Goal: Task Accomplishment & Management: Use online tool/utility

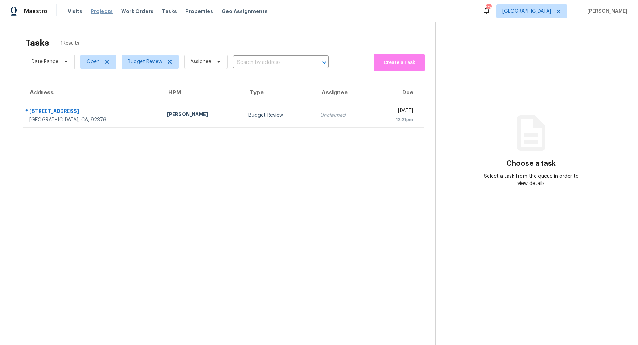
click at [100, 12] on span "Projects" at bounding box center [102, 11] width 22 height 7
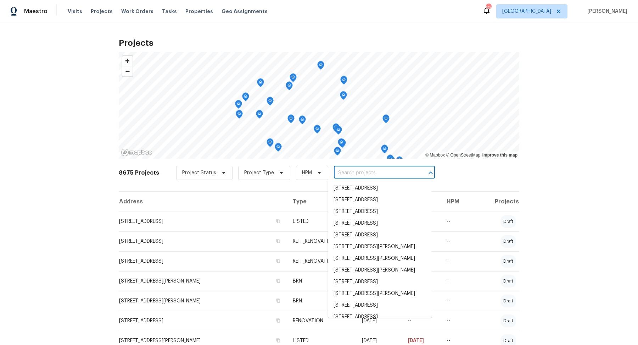
click at [381, 172] on input "text" at bounding box center [374, 172] width 81 height 11
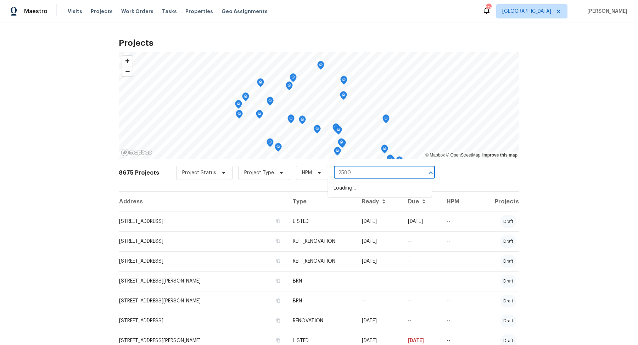
type input "25802"
click at [383, 186] on li "[STREET_ADDRESS][PERSON_NAME]" at bounding box center [380, 188] width 104 height 12
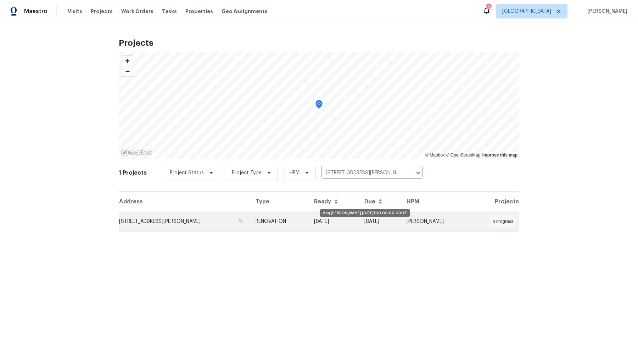
click at [359, 229] on td "[DATE]" at bounding box center [334, 221] width 50 height 20
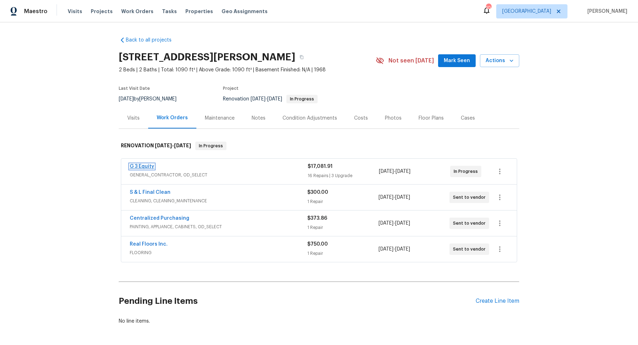
click at [143, 165] on link "G 3 Equity" at bounding box center [142, 166] width 24 height 5
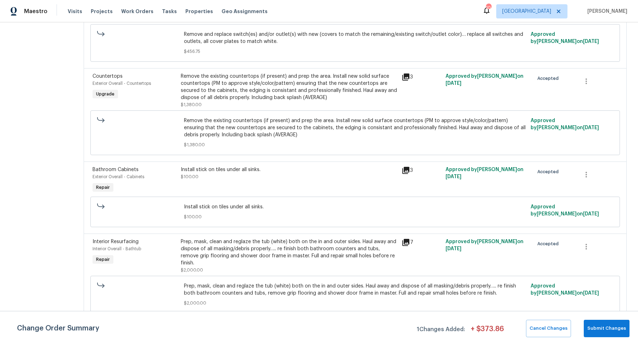
scroll to position [135, 0]
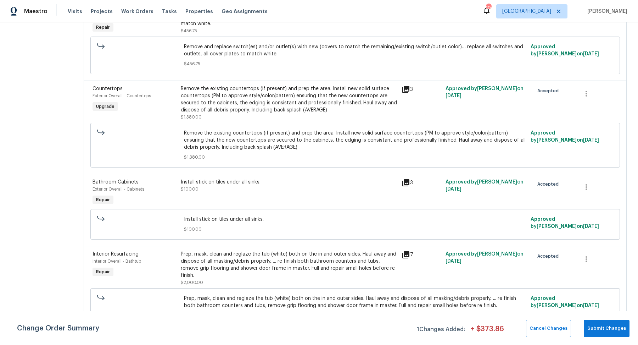
click at [228, 104] on div "Remove the existing countertops (if present) and prep the area. Install new sol…" at bounding box center [289, 99] width 217 height 28
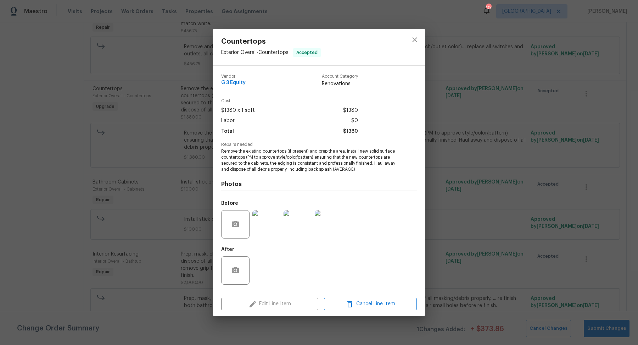
click at [268, 306] on div "Edit Line Item Cancel Line Item" at bounding box center [319, 304] width 213 height 24
click at [413, 41] on icon "close" at bounding box center [414, 39] width 5 height 5
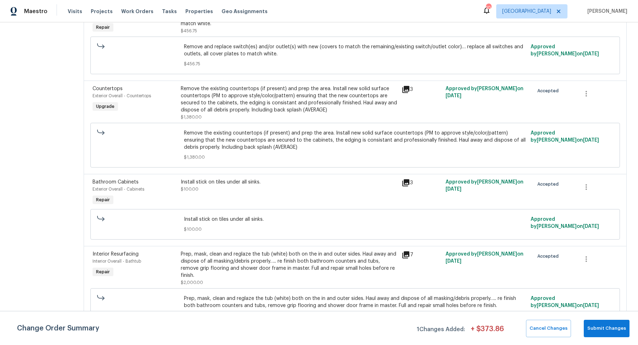
click at [242, 181] on div "Install stick on tiles under all sinks." at bounding box center [289, 181] width 217 height 7
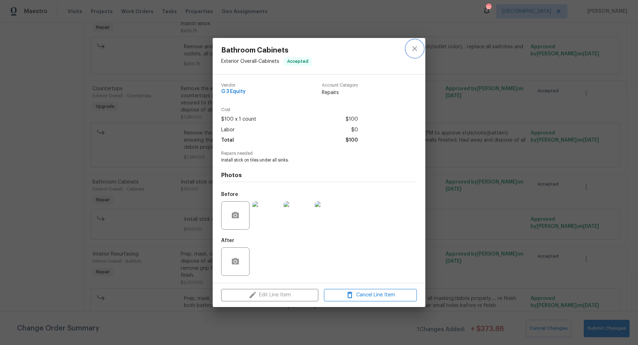
click at [412, 48] on icon "close" at bounding box center [415, 48] width 9 height 9
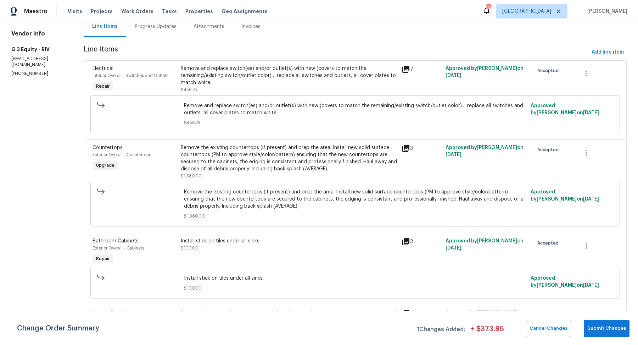
scroll to position [0, 0]
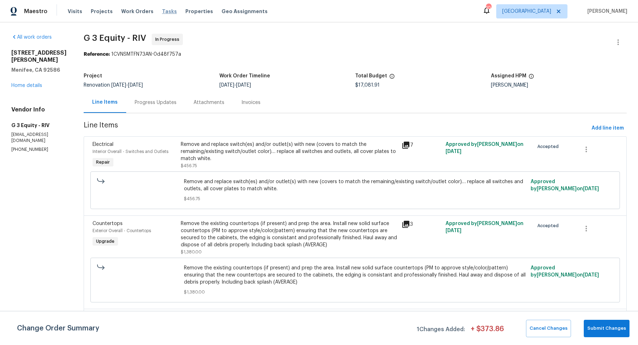
click at [162, 11] on span "Tasks" at bounding box center [169, 11] width 15 height 5
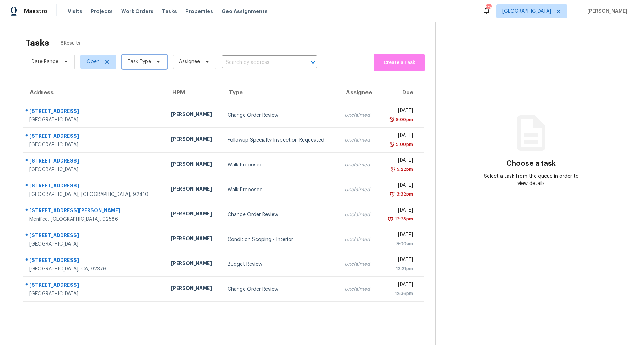
click at [156, 62] on icon at bounding box center [159, 62] width 6 height 6
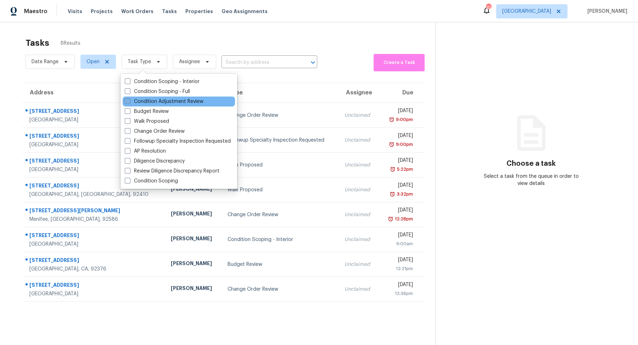
click at [148, 99] on label "Condition Adjustment Review" at bounding box center [164, 101] width 79 height 7
click at [129, 99] on input "Condition Adjustment Review" at bounding box center [127, 100] width 5 height 5
checkbox input "true"
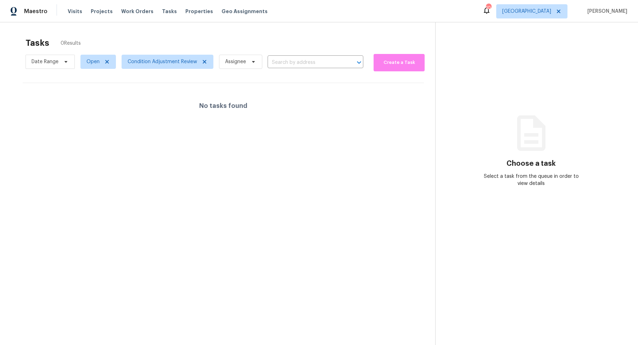
click at [87, 121] on div "No tasks found" at bounding box center [223, 105] width 401 height 45
click at [154, 64] on span "Condition Adjustment Review" at bounding box center [163, 61] width 70 height 7
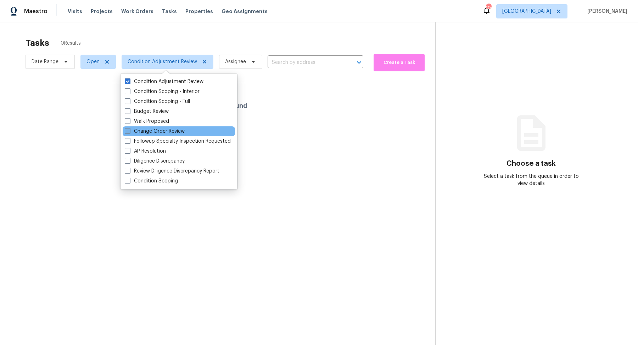
click at [144, 131] on label "Change Order Review" at bounding box center [155, 131] width 60 height 7
click at [129, 131] on input "Change Order Review" at bounding box center [127, 130] width 5 height 5
checkbox input "true"
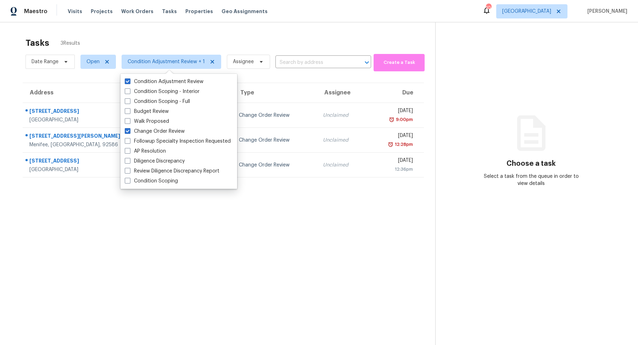
click at [85, 199] on section "Tasks 3 Results Date Range Open Condition Adjustment Review + 1 Assignee ​ Crea…" at bounding box center [223, 200] width 424 height 333
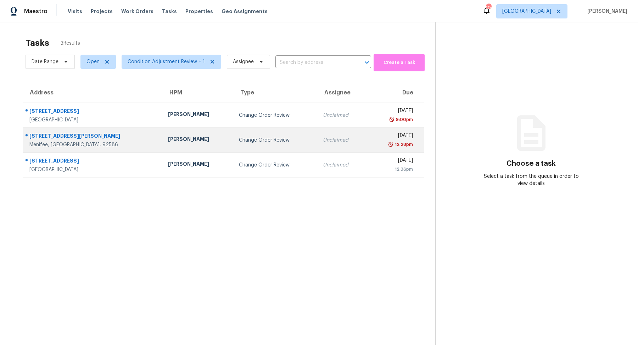
click at [111, 141] on div "Menifee, CA, 92586" at bounding box center [92, 144] width 127 height 7
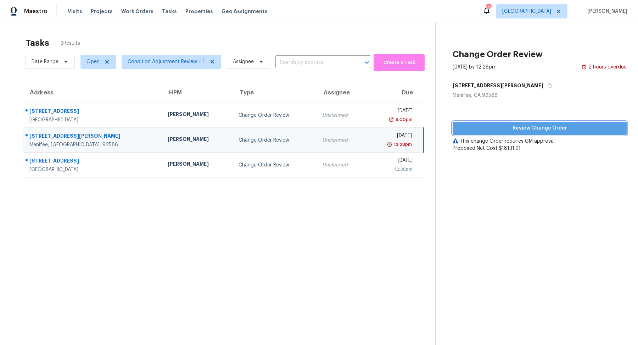
click at [487, 125] on span "Review Change Order" at bounding box center [540, 128] width 163 height 9
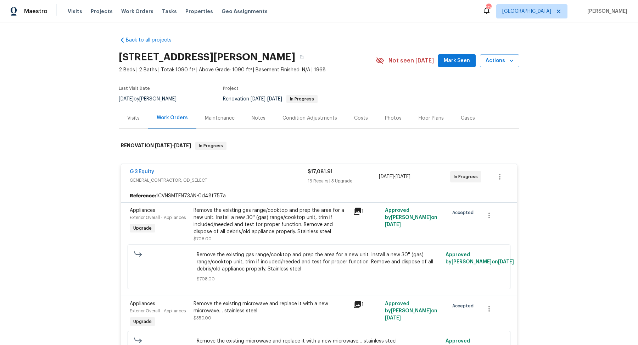
click at [299, 223] on div "Remove the existing gas range/cooktop and prep the area for a new unit. Install…" at bounding box center [271, 221] width 155 height 28
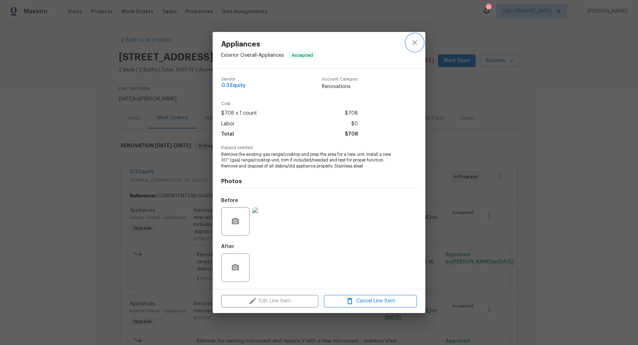
click at [414, 42] on icon "close" at bounding box center [414, 42] width 5 height 5
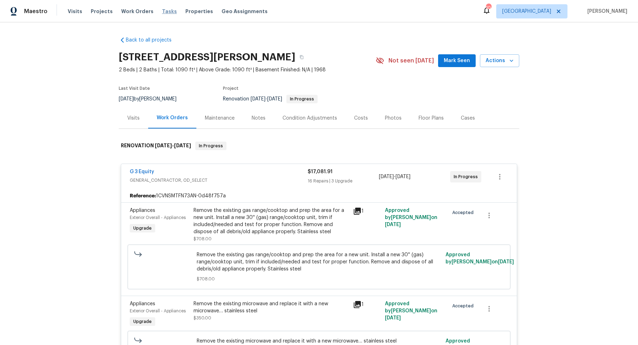
click at [162, 11] on span "Tasks" at bounding box center [169, 11] width 15 height 5
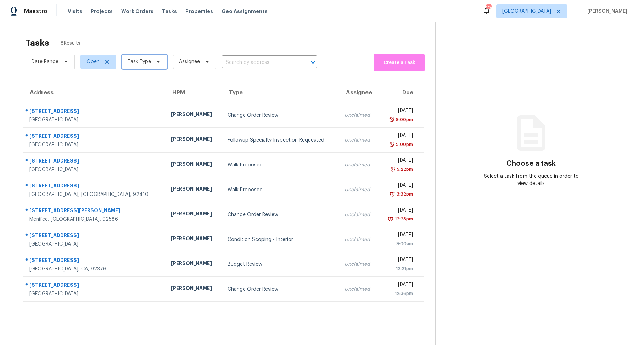
click at [157, 61] on icon at bounding box center [158, 62] width 3 height 2
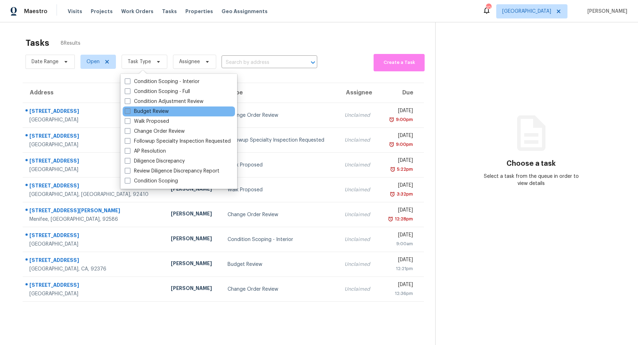
click at [135, 111] on label "Budget Review" at bounding box center [147, 111] width 44 height 7
click at [129, 111] on input "Budget Review" at bounding box center [127, 110] width 5 height 5
checkbox input "true"
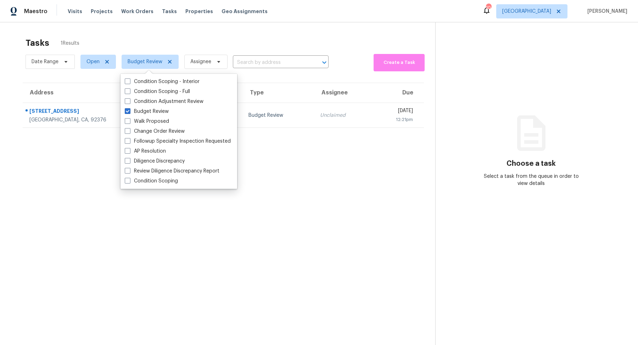
click at [79, 157] on section "Tasks 1 Results Date Range Open Budget Review Assignee ​ Create a Task Address …" at bounding box center [223, 200] width 424 height 333
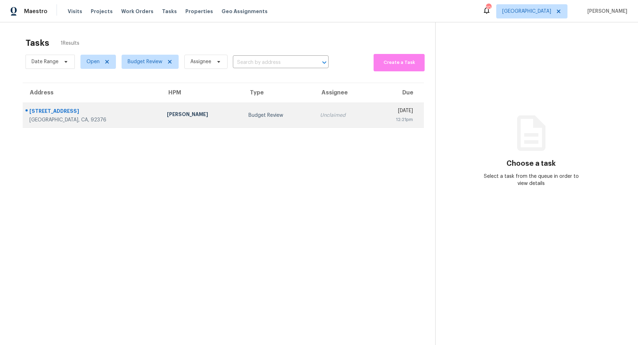
click at [89, 120] on div "Rialto, CA, 92376" at bounding box center [92, 119] width 126 height 7
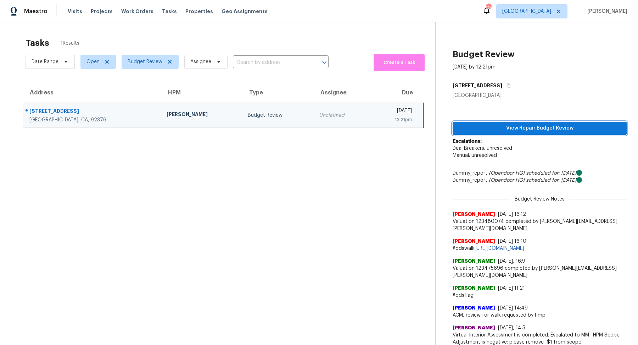
click at [509, 130] on span "View Repair Budget Review" at bounding box center [540, 128] width 163 height 9
click at [181, 121] on td "Mike Chavez" at bounding box center [201, 115] width 81 height 25
click at [528, 129] on span "View Repair Budget Review" at bounding box center [540, 128] width 163 height 9
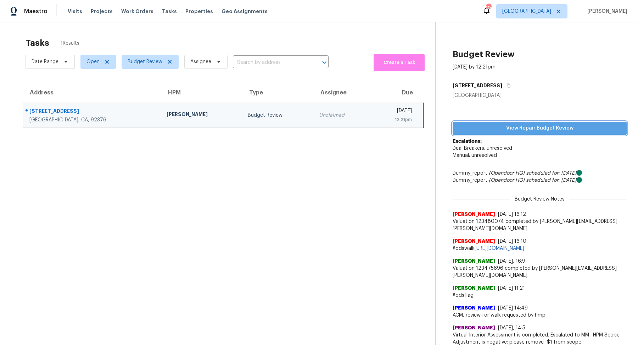
click at [506, 126] on span "View Repair Budget Review" at bounding box center [540, 128] width 163 height 9
